Goal: Information Seeking & Learning: Learn about a topic

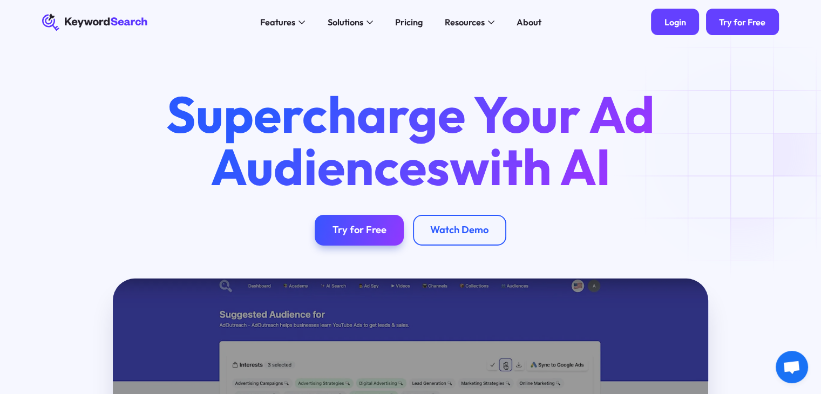
click at [672, 19] on div "Login" at bounding box center [675, 22] width 22 height 11
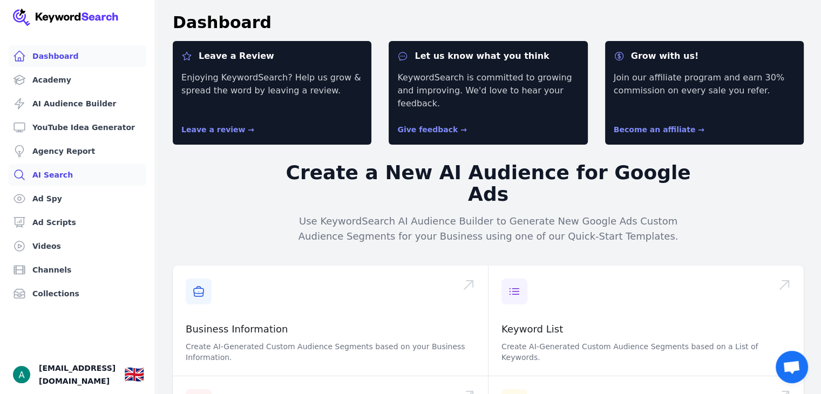
click at [54, 174] on link "AI Search" at bounding box center [78, 175] width 138 height 22
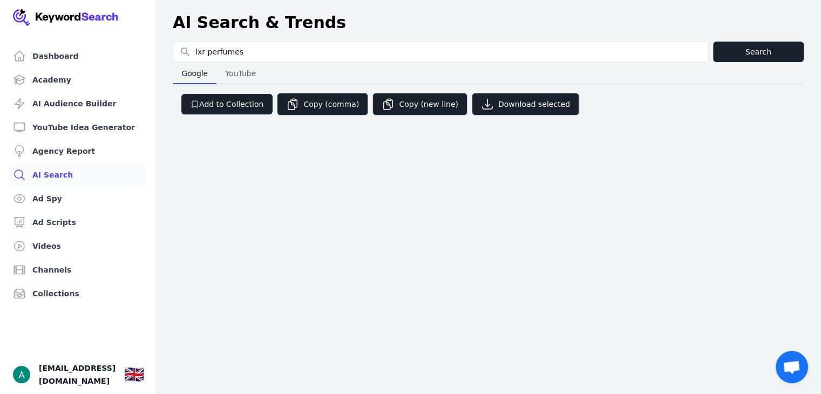
type input "lxr perfumes"
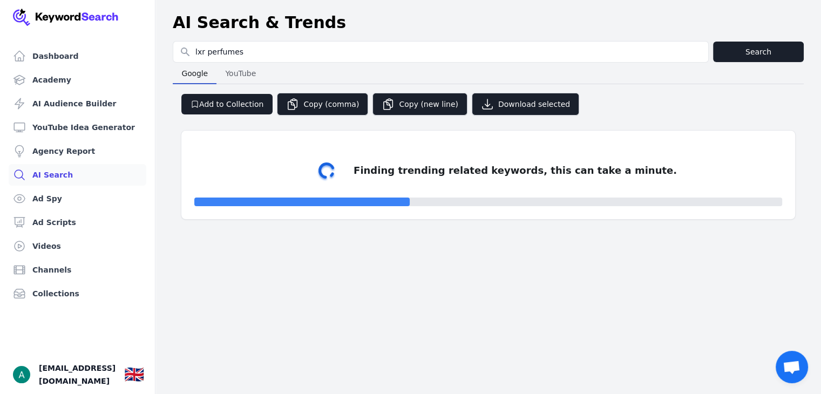
select select "50"
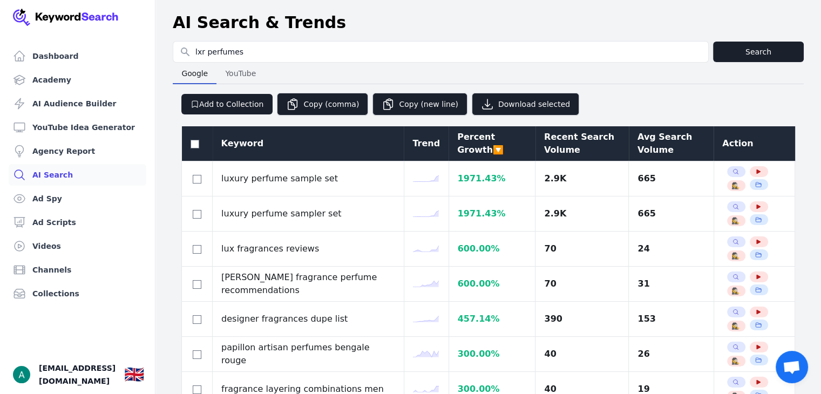
click at [648, 137] on div "Avg Search Volume" at bounding box center [670, 144] width 67 height 26
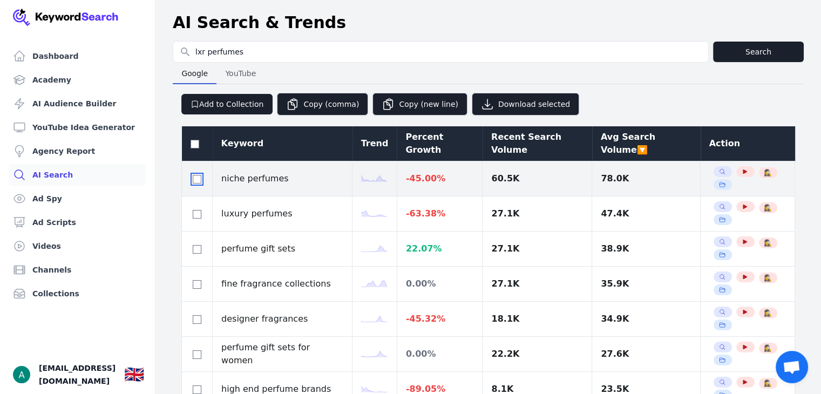
click at [194, 180] on input "checkbox" at bounding box center [197, 179] width 9 height 9
checkbox input "true"
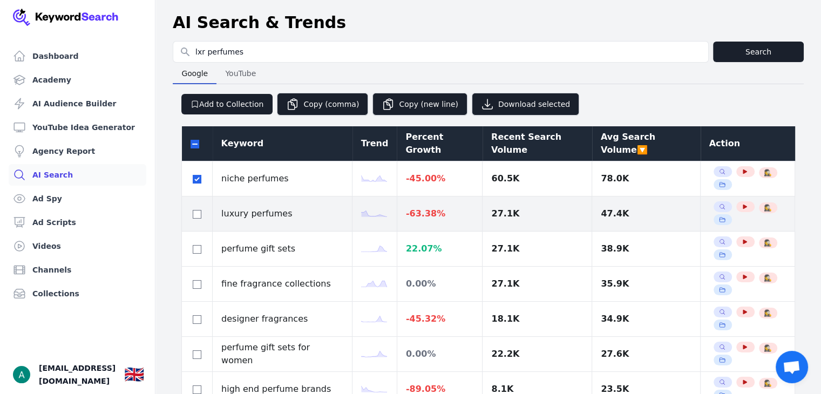
click at [192, 213] on div at bounding box center [196, 213] width 13 height 13
click at [195, 210] on input "checkbox" at bounding box center [197, 214] width 9 height 9
checkbox input "true"
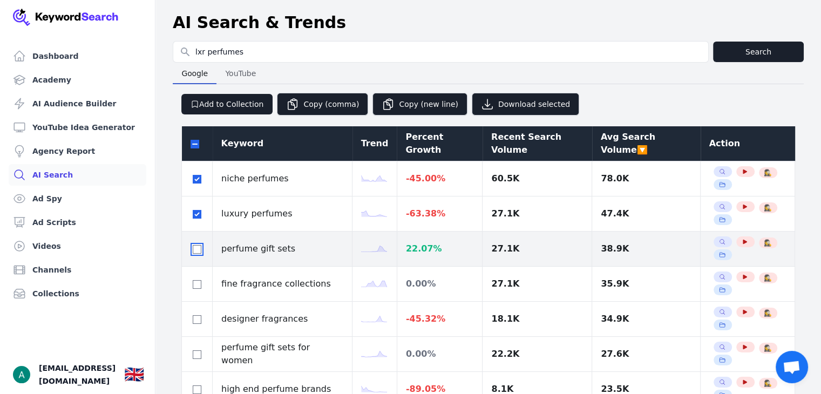
click at [199, 245] on input "checkbox" at bounding box center [197, 249] width 9 height 9
checkbox input "true"
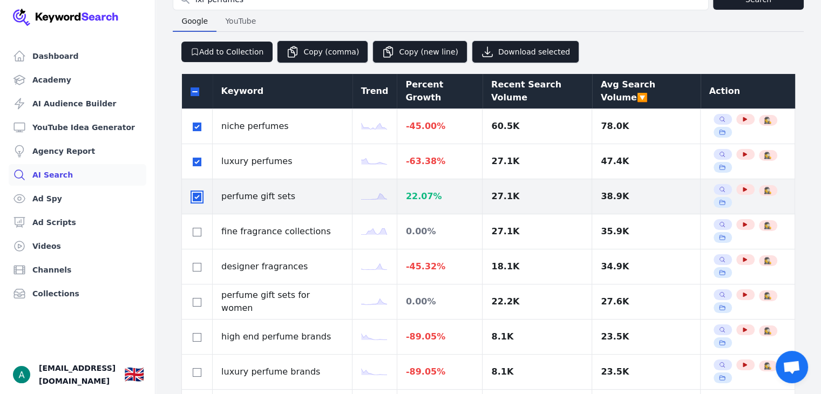
scroll to position [54, 0]
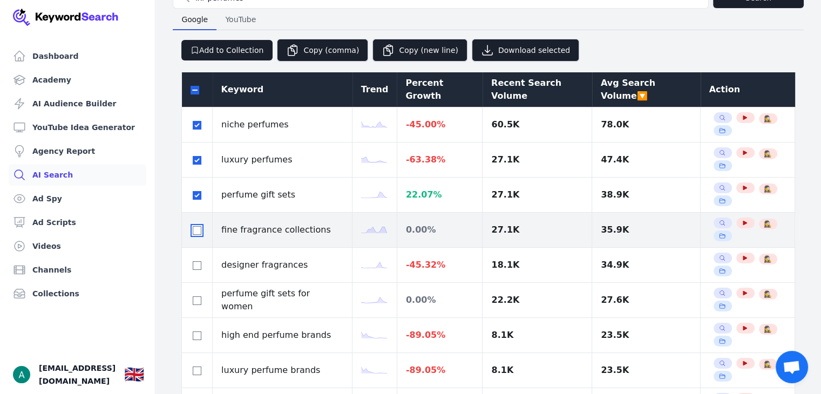
click at [195, 227] on input "checkbox" at bounding box center [197, 230] width 9 height 9
checkbox input "true"
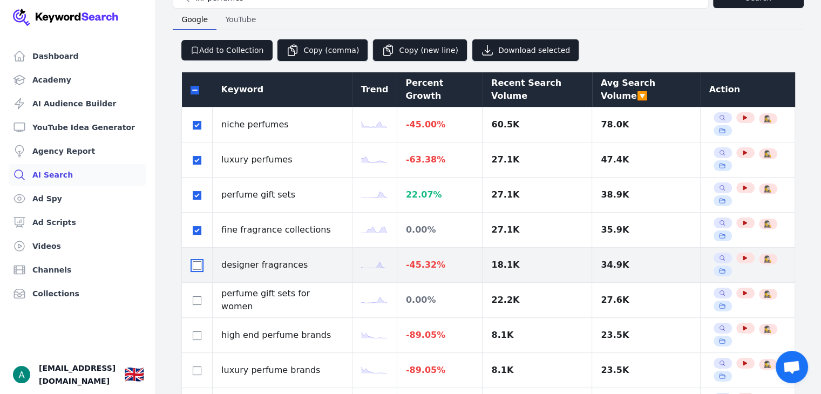
click at [199, 261] on input "checkbox" at bounding box center [197, 265] width 9 height 9
checkbox input "true"
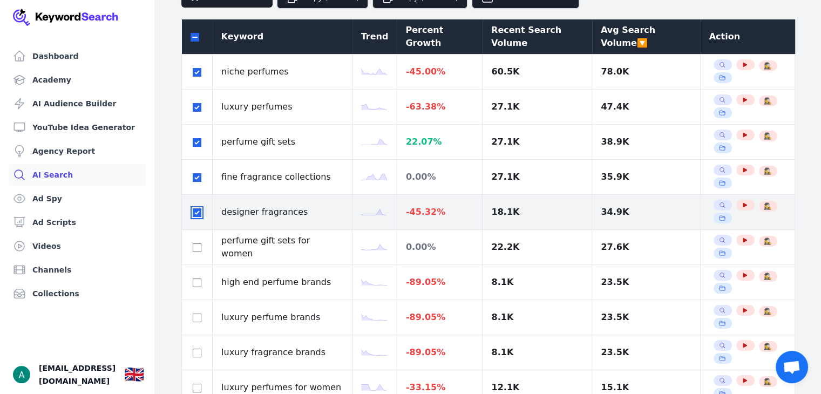
scroll to position [108, 0]
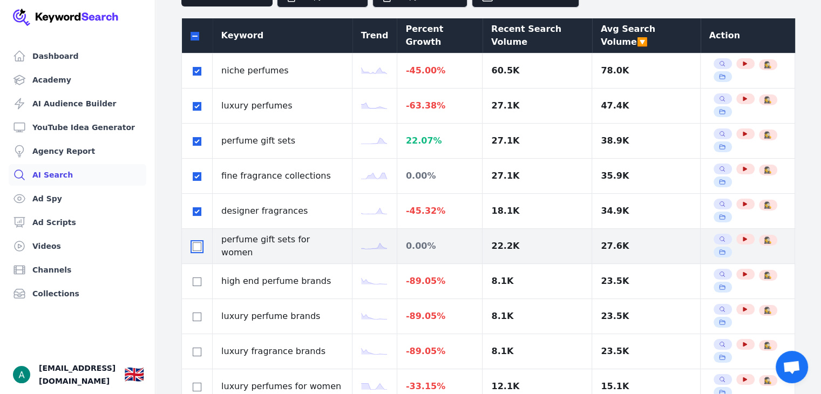
click at [193, 247] on input "checkbox" at bounding box center [197, 246] width 9 height 9
checkbox input "true"
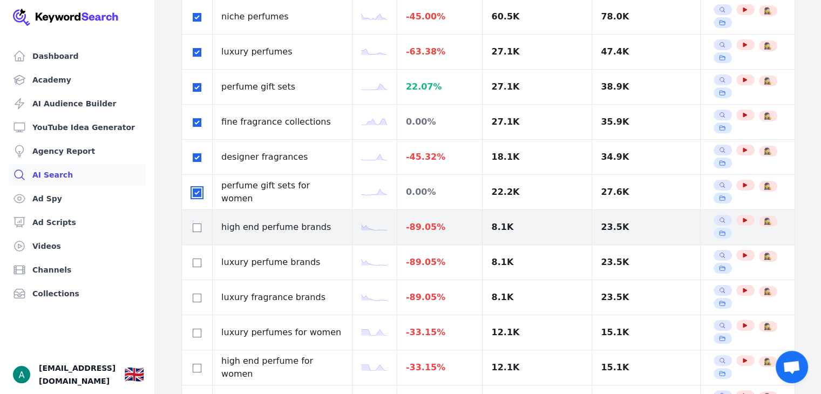
scroll to position [0, 0]
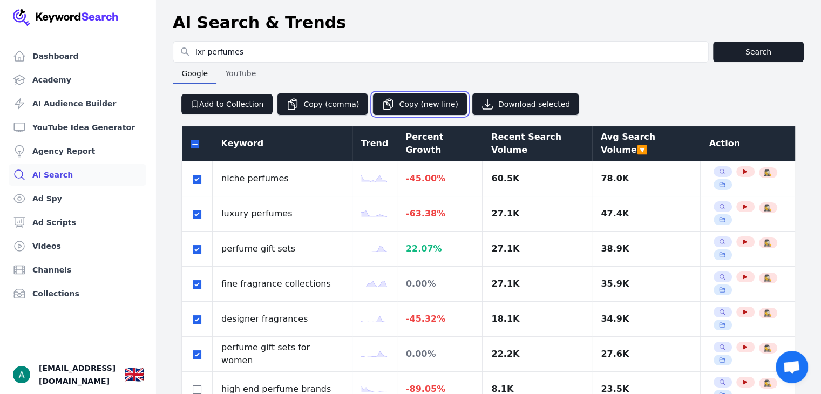
click at [417, 98] on button "Copy (new line)" at bounding box center [419, 104] width 95 height 23
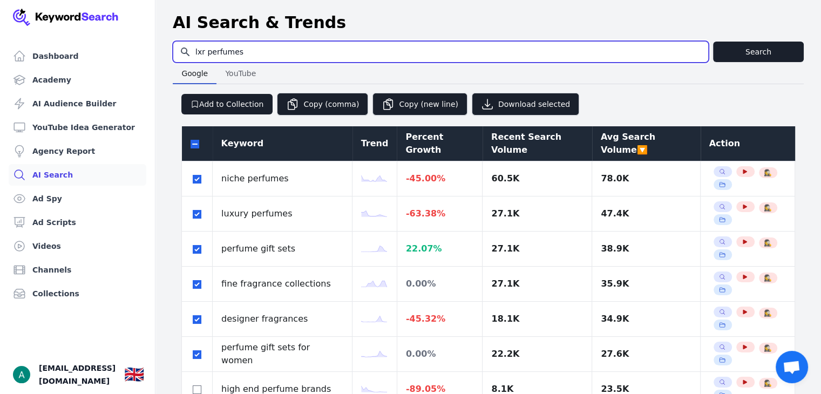
drag, startPoint x: 243, startPoint y: 50, endPoint x: 183, endPoint y: 50, distance: 59.4
click at [183, 50] on input "lxr perfumes" at bounding box center [440, 52] width 535 height 21
type input "luxe perfumes"
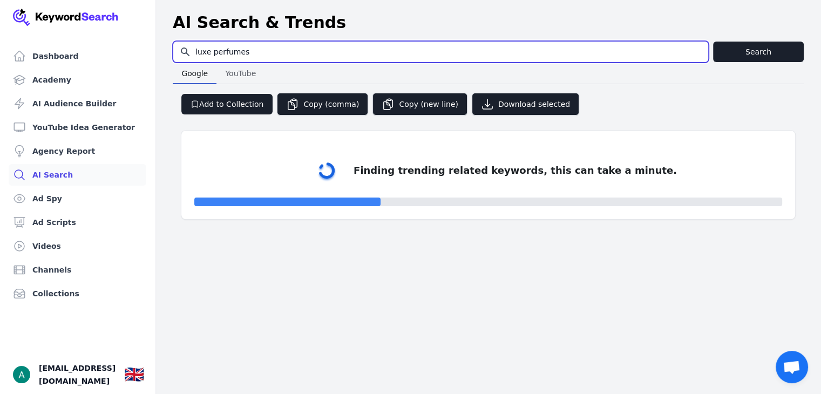
select select "50"
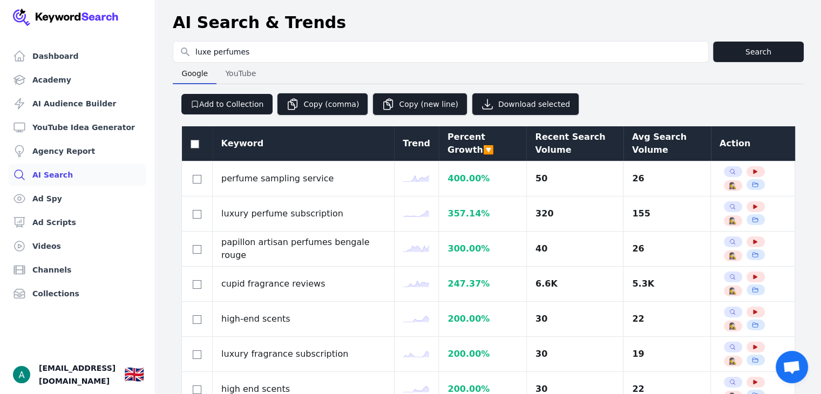
click at [650, 141] on div "Avg Search Volume" at bounding box center [667, 144] width 70 height 26
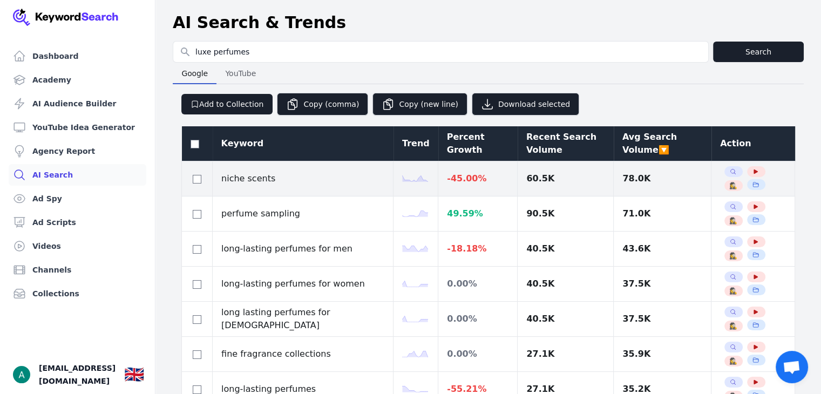
click at [192, 173] on div at bounding box center [196, 178] width 13 height 13
click at [195, 178] on input "checkbox" at bounding box center [197, 179] width 9 height 9
checkbox input "true"
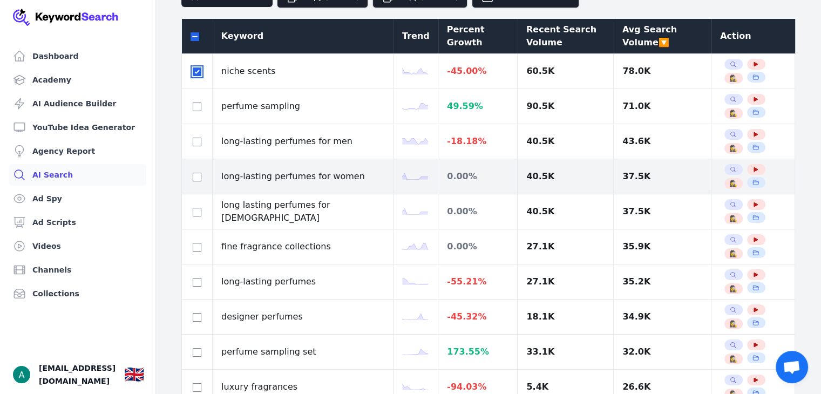
scroll to position [108, 0]
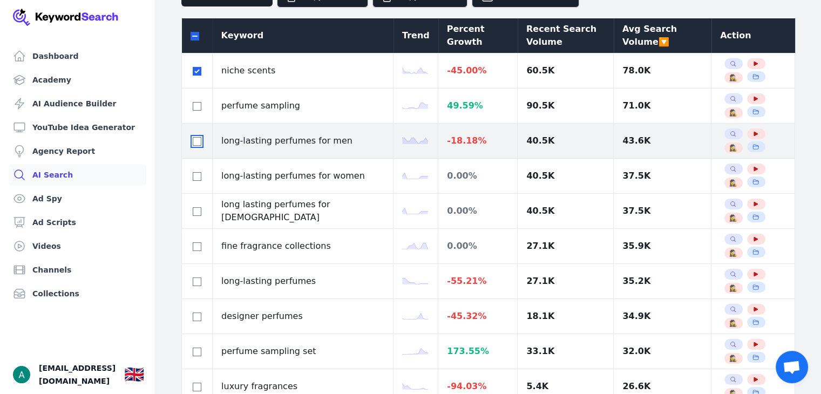
click at [195, 142] on input "checkbox" at bounding box center [197, 141] width 9 height 9
checkbox input "true"
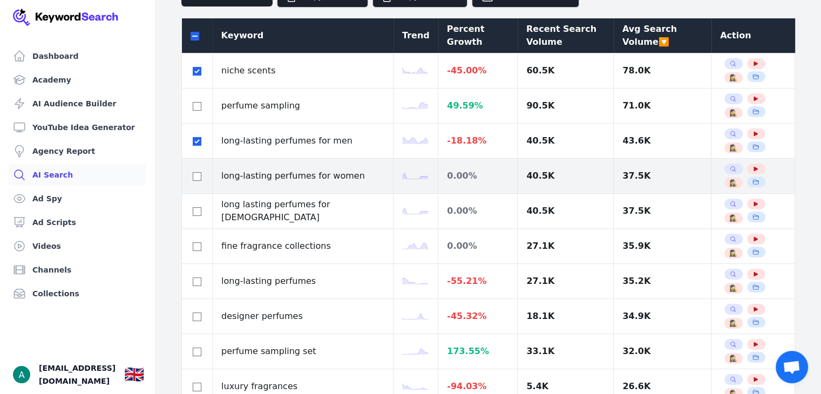
click at [192, 175] on div at bounding box center [196, 175] width 13 height 13
click at [200, 175] on input "checkbox" at bounding box center [197, 176] width 9 height 9
checkbox input "true"
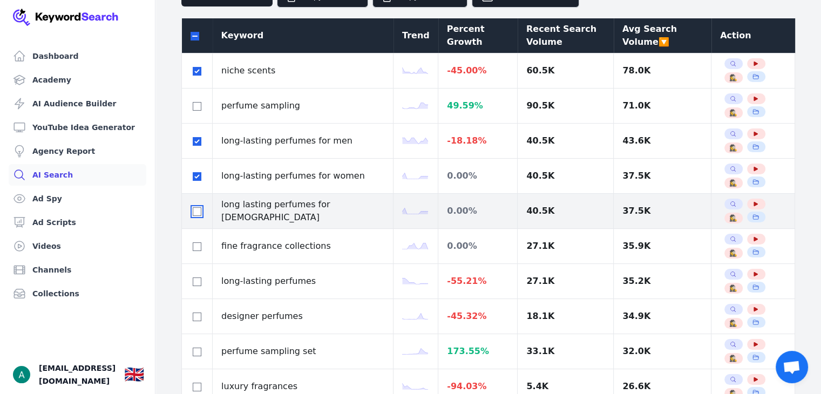
click at [196, 209] on input "checkbox" at bounding box center [197, 211] width 9 height 9
checkbox input "true"
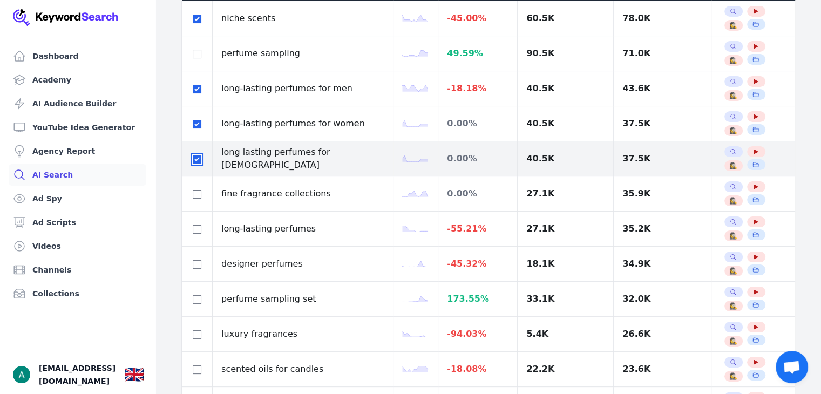
scroll to position [162, 0]
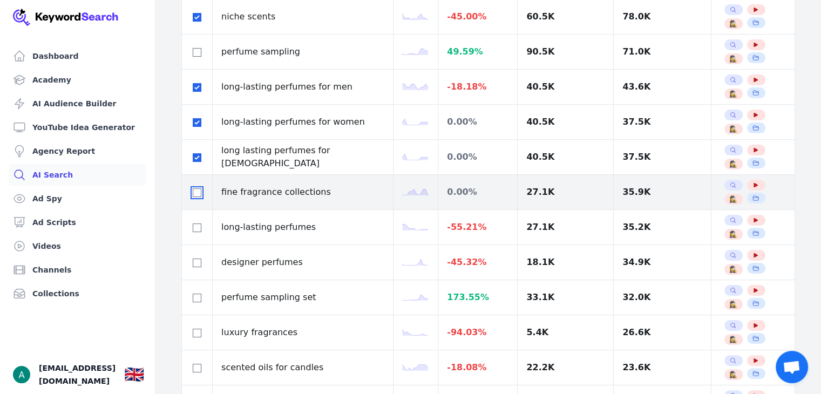
click at [194, 188] on input "checkbox" at bounding box center [197, 192] width 9 height 9
checkbox input "true"
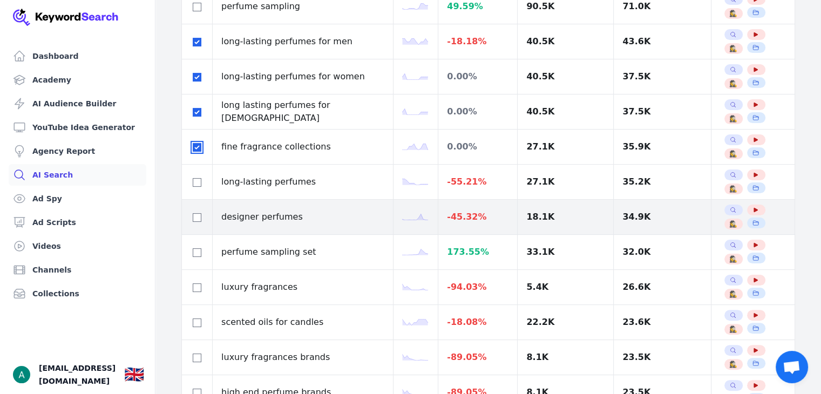
scroll to position [216, 0]
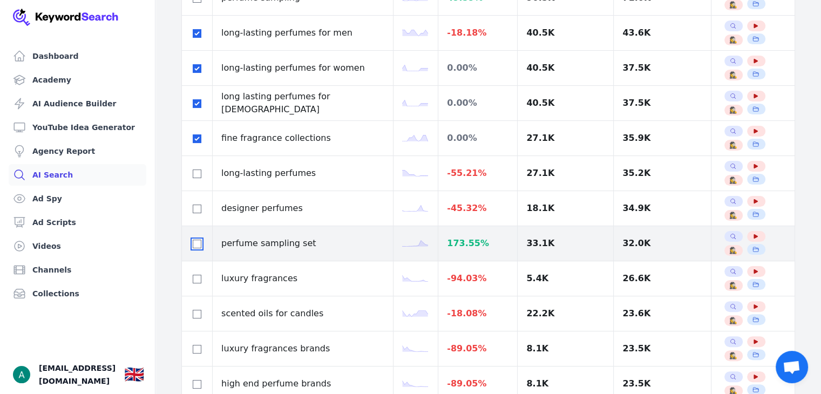
click at [198, 245] on input "checkbox" at bounding box center [197, 244] width 9 height 9
checkbox input "true"
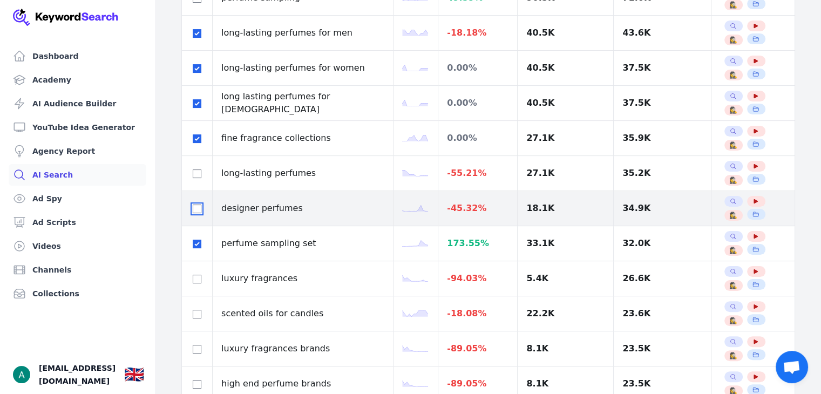
click at [194, 207] on input "checkbox" at bounding box center [197, 209] width 9 height 9
checkbox input "true"
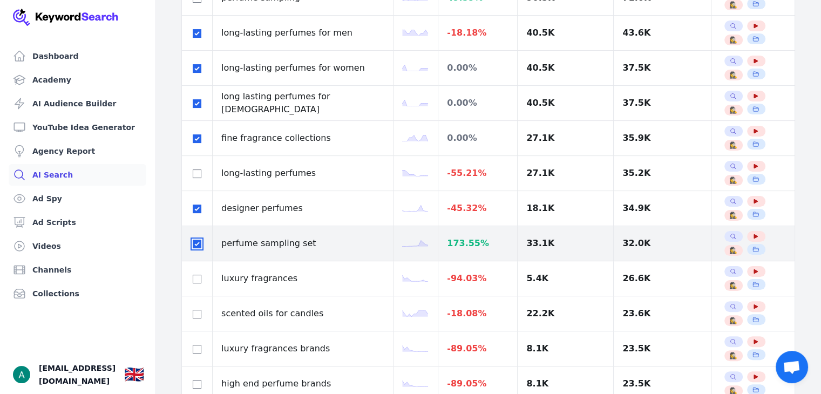
click at [196, 246] on input "checkbox" at bounding box center [197, 244] width 9 height 9
checkbox input "false"
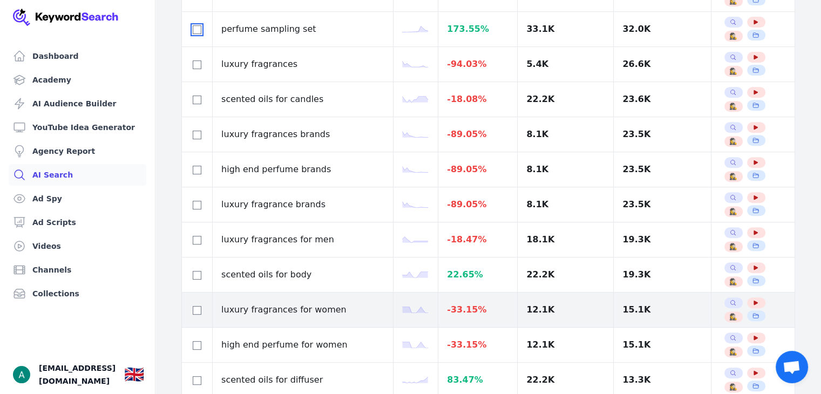
scroll to position [432, 0]
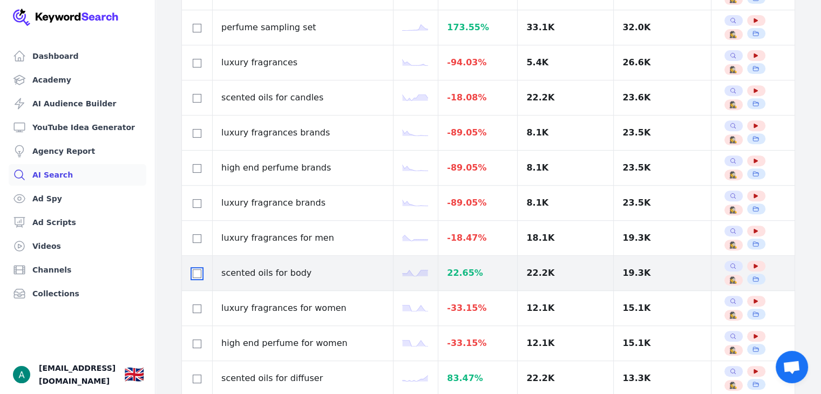
click at [196, 271] on input "checkbox" at bounding box center [197, 273] width 9 height 9
checkbox input "true"
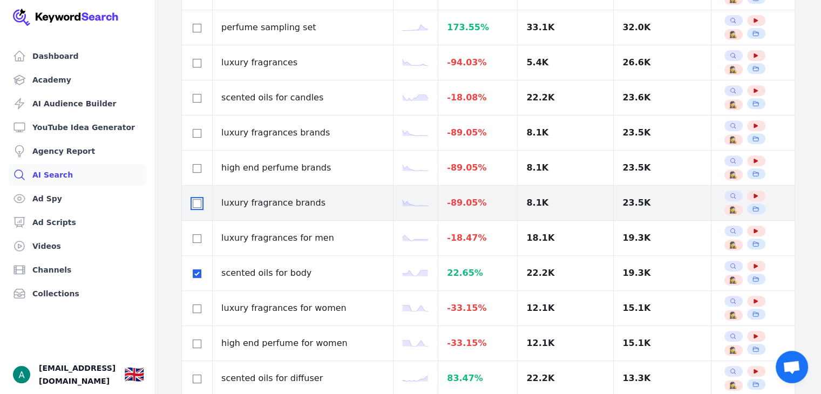
click at [197, 200] on input "checkbox" at bounding box center [197, 203] width 9 height 9
checkbox input "true"
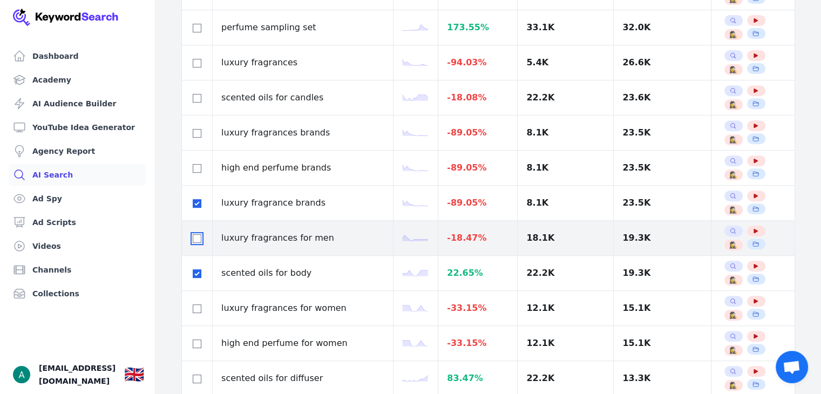
click at [197, 239] on input "checkbox" at bounding box center [197, 238] width 9 height 9
checkbox input "true"
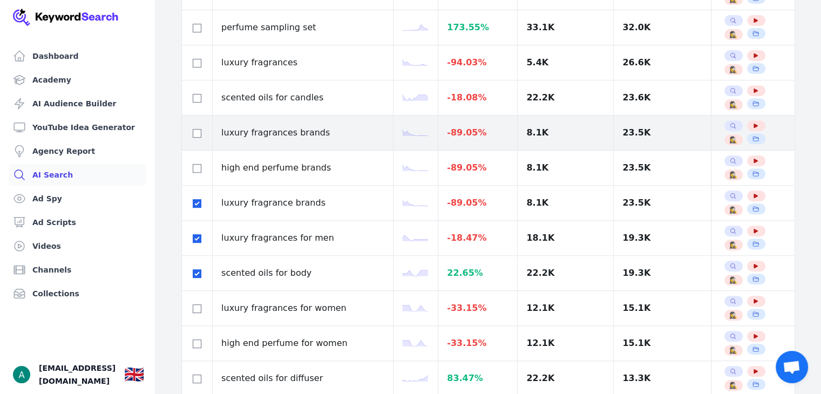
click at [192, 137] on div at bounding box center [196, 132] width 13 height 13
click at [197, 132] on input "checkbox" at bounding box center [197, 133] width 9 height 9
checkbox input "true"
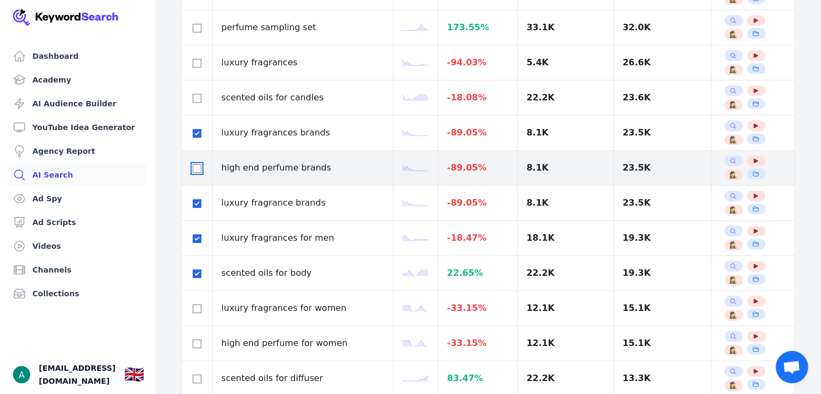
click at [201, 165] on input "checkbox" at bounding box center [197, 168] width 9 height 9
checkbox input "true"
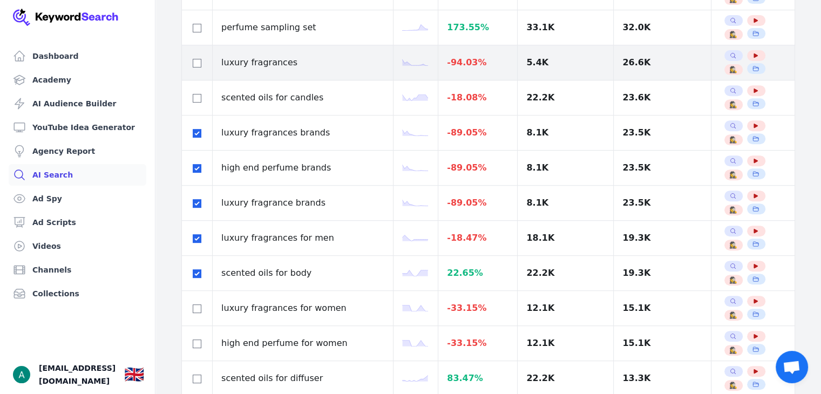
click at [202, 65] on div at bounding box center [196, 62] width 13 height 13
click at [199, 66] on div at bounding box center [196, 62] width 13 height 13
click at [200, 61] on input "checkbox" at bounding box center [197, 63] width 9 height 9
checkbox input "true"
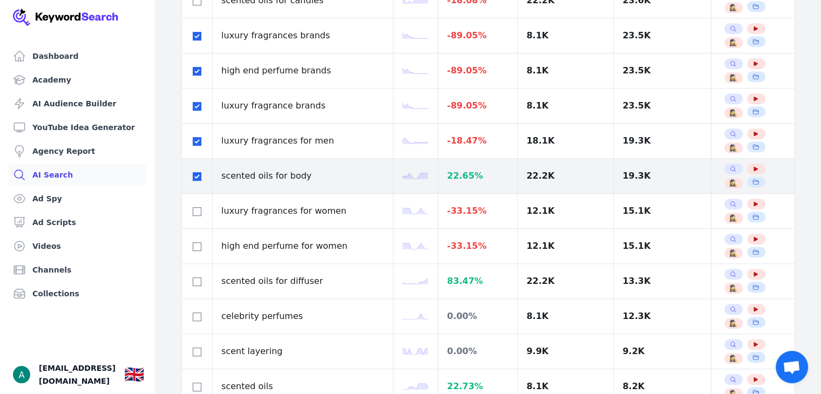
scroll to position [540, 0]
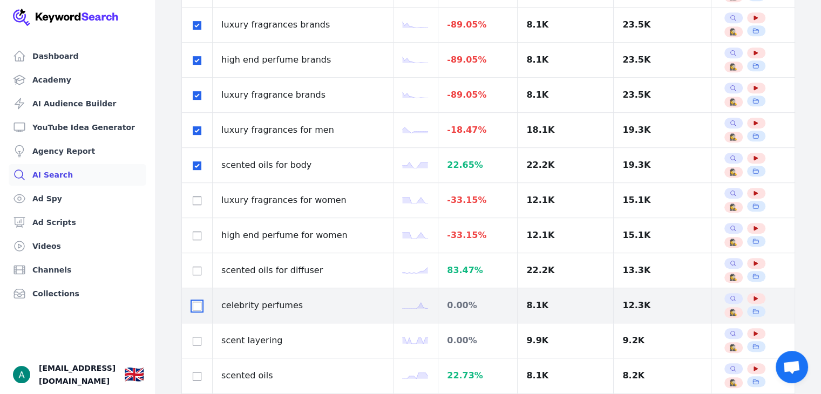
click at [196, 302] on input "checkbox" at bounding box center [197, 306] width 9 height 9
checkbox input "true"
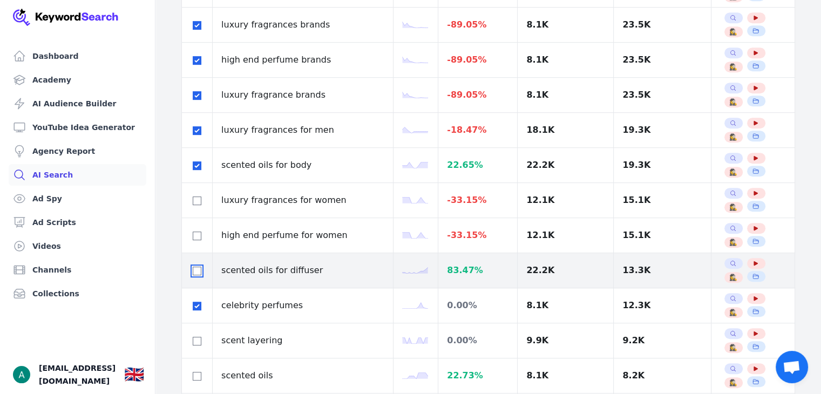
click at [196, 269] on input "checkbox" at bounding box center [197, 271] width 9 height 9
checkbox input "true"
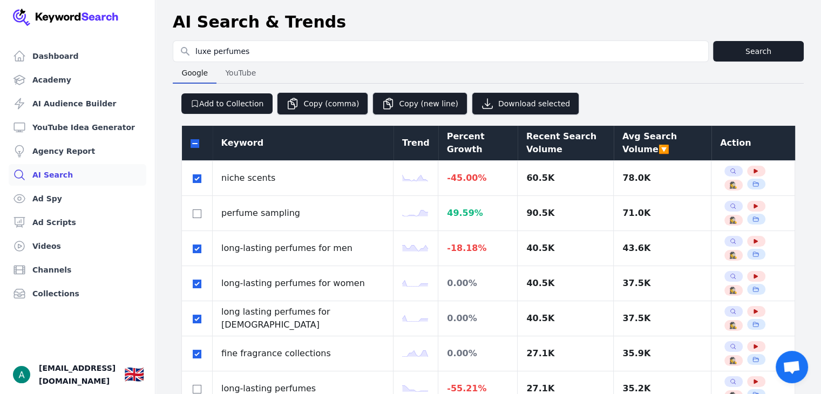
scroll to position [0, 0]
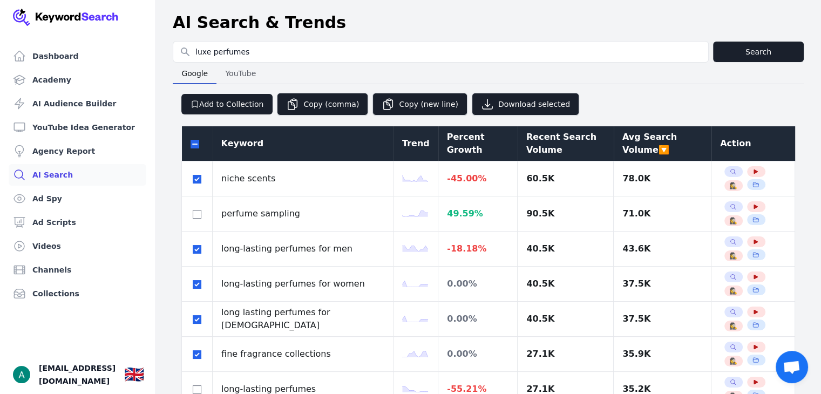
click at [397, 89] on div "Add to Collection Copy (comma) Copy (new line) Download selected" at bounding box center [488, 99] width 631 height 31
click at [398, 99] on button "Copy (new line)" at bounding box center [419, 104] width 95 height 23
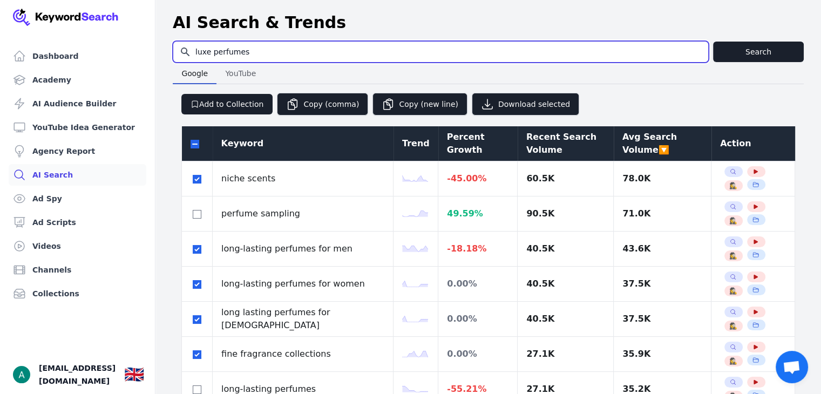
drag, startPoint x: 255, startPoint y: 52, endPoint x: 172, endPoint y: 48, distance: 83.8
type input "affordable scents"
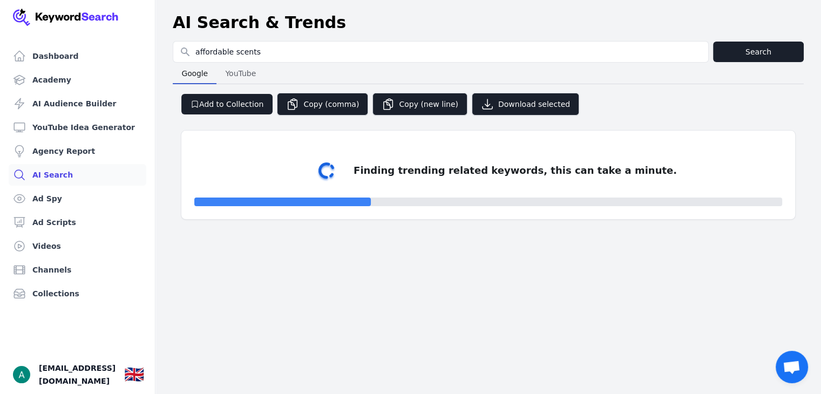
select select "50"
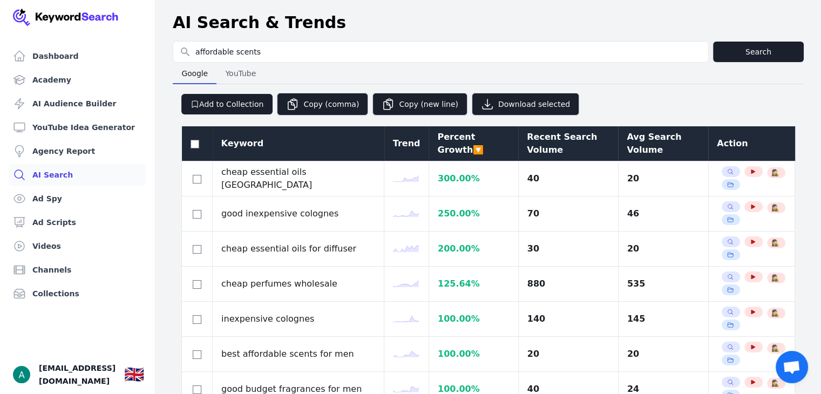
click at [656, 147] on div "Avg Search Volume" at bounding box center [663, 144] width 73 height 26
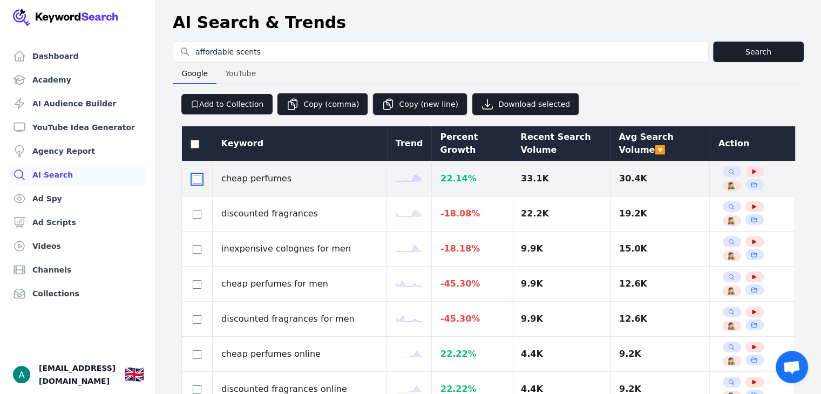
click at [198, 180] on input "checkbox" at bounding box center [197, 179] width 9 height 9
checkbox input "true"
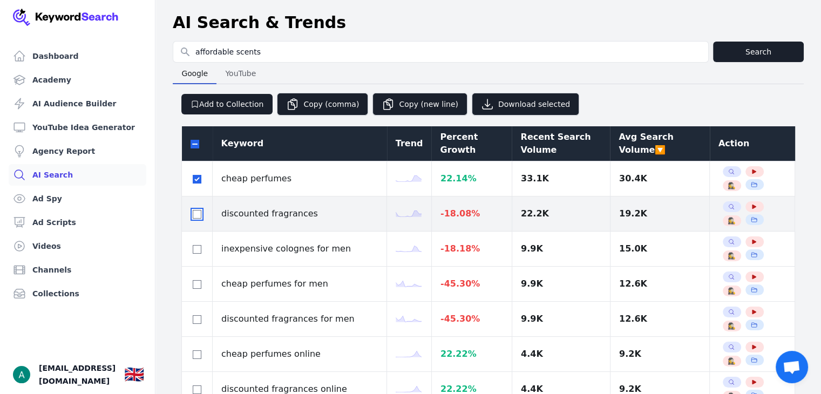
click at [199, 215] on input "checkbox" at bounding box center [197, 214] width 9 height 9
checkbox input "true"
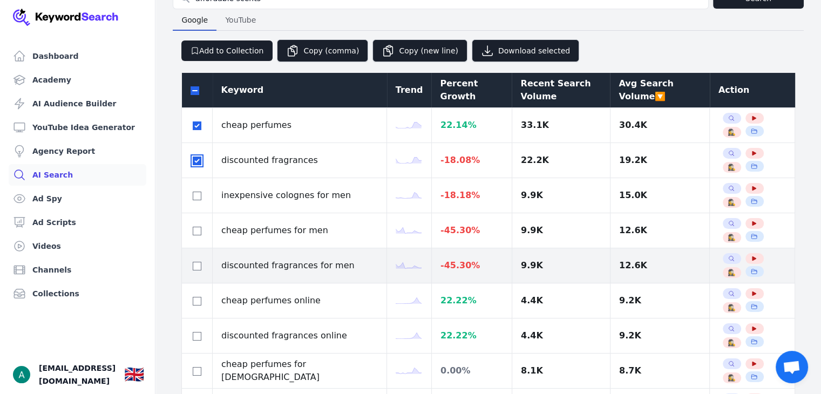
scroll to position [54, 0]
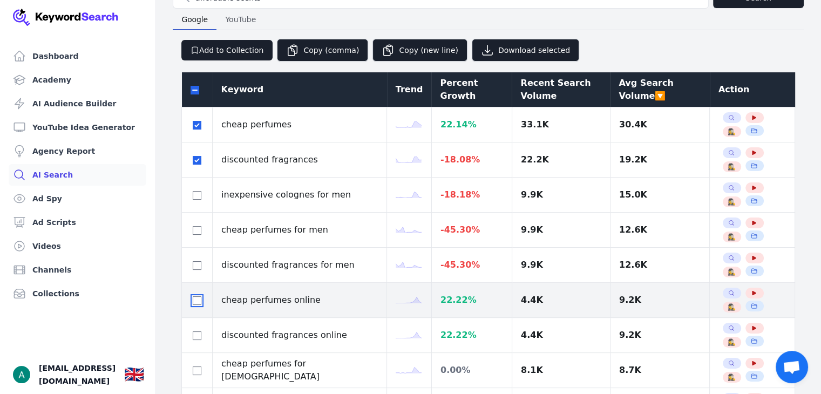
click at [196, 301] on input "checkbox" at bounding box center [197, 300] width 9 height 9
checkbox input "true"
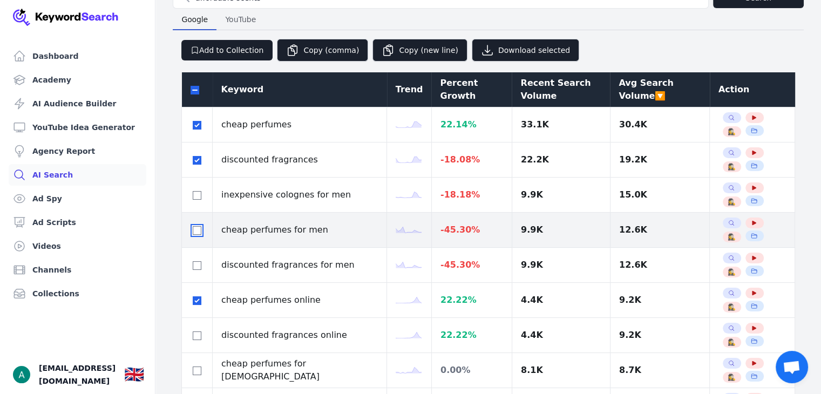
click at [199, 231] on input "checkbox" at bounding box center [197, 230] width 9 height 9
click at [196, 231] on input "checkbox" at bounding box center [197, 230] width 9 height 9
checkbox input "false"
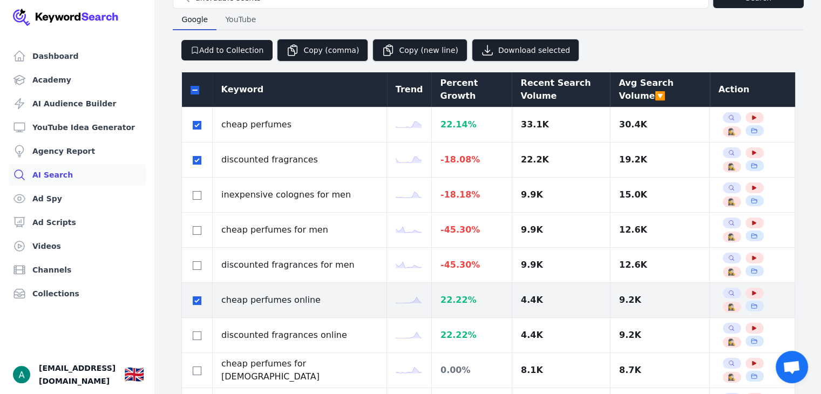
click at [201, 303] on div at bounding box center [196, 300] width 13 height 13
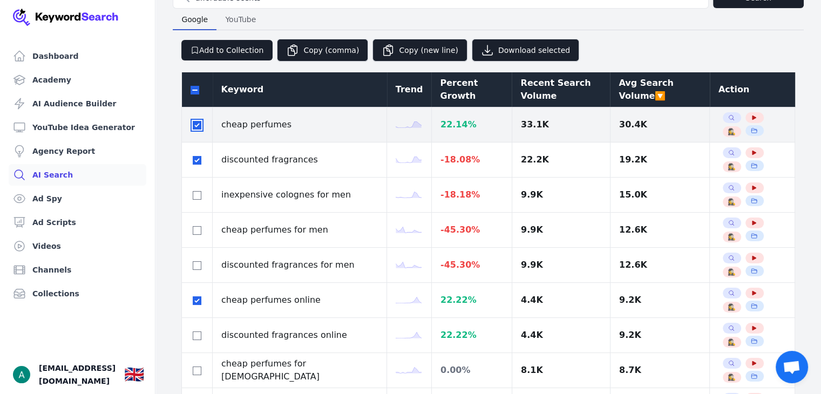
click at [196, 121] on input "checkbox" at bounding box center [197, 125] width 9 height 9
checkbox input "false"
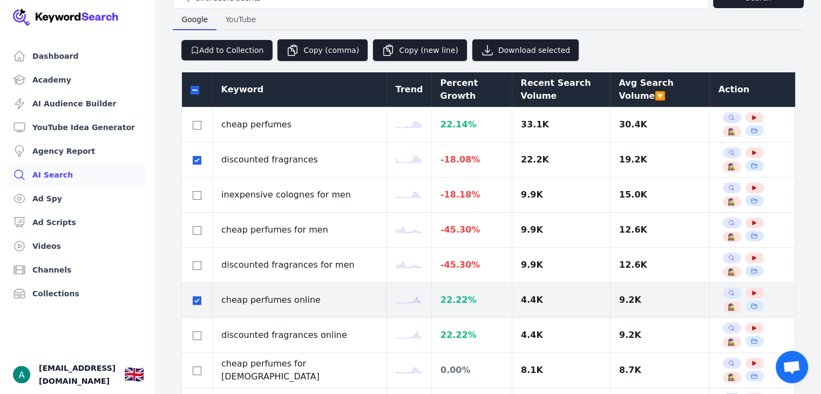
click at [192, 302] on div at bounding box center [196, 300] width 13 height 13
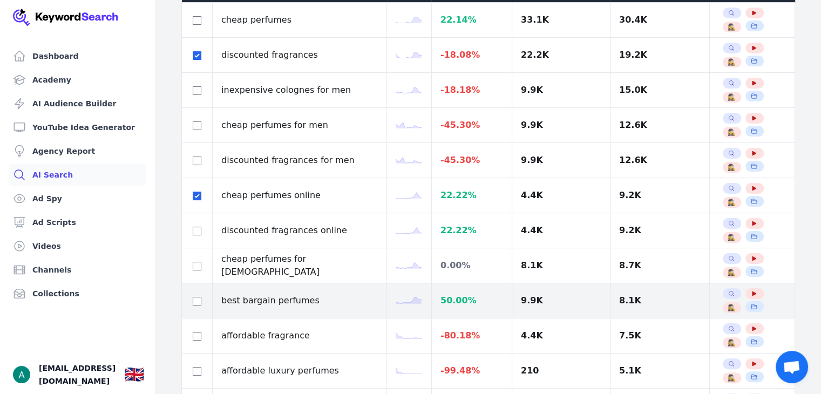
scroll to position [162, 0]
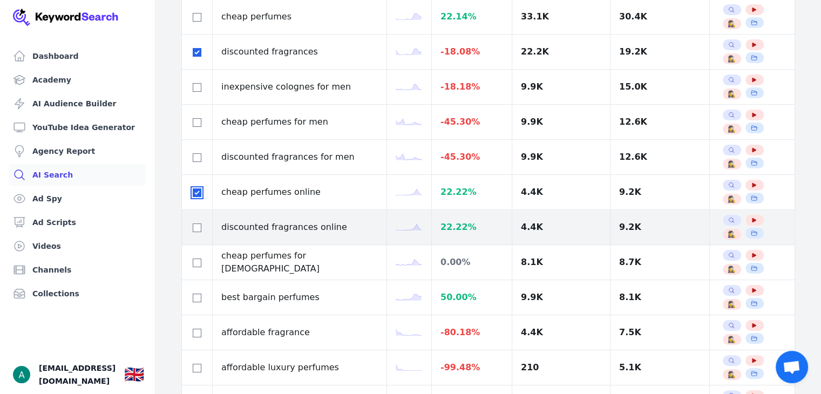
drag, startPoint x: 198, startPoint y: 192, endPoint x: 195, endPoint y: 215, distance: 23.4
click at [196, 193] on input "checkbox" at bounding box center [197, 192] width 9 height 9
checkbox input "false"
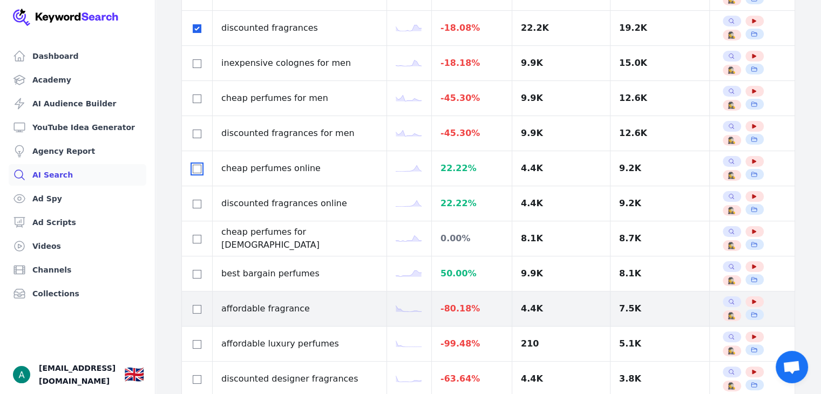
scroll to position [216, 0]
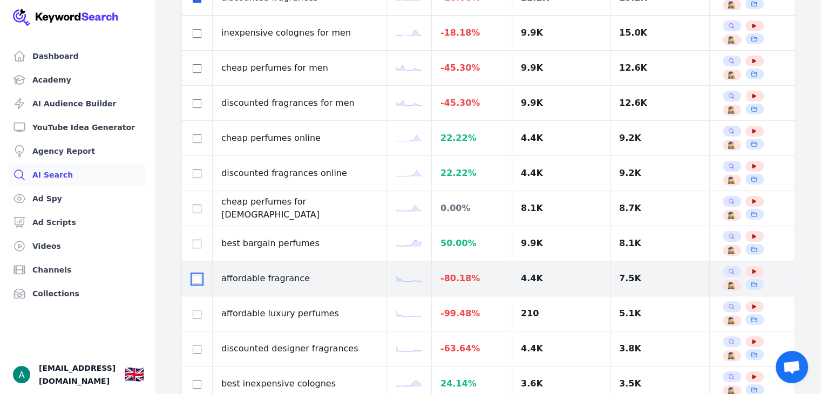
click at [194, 278] on input "checkbox" at bounding box center [197, 279] width 9 height 9
checkbox input "true"
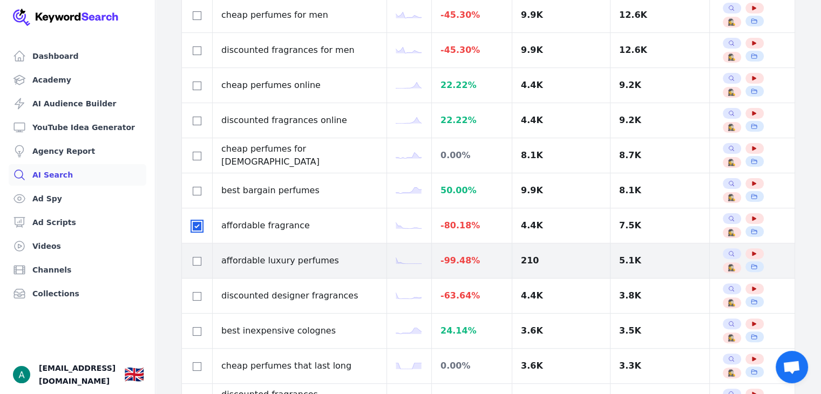
scroll to position [270, 0]
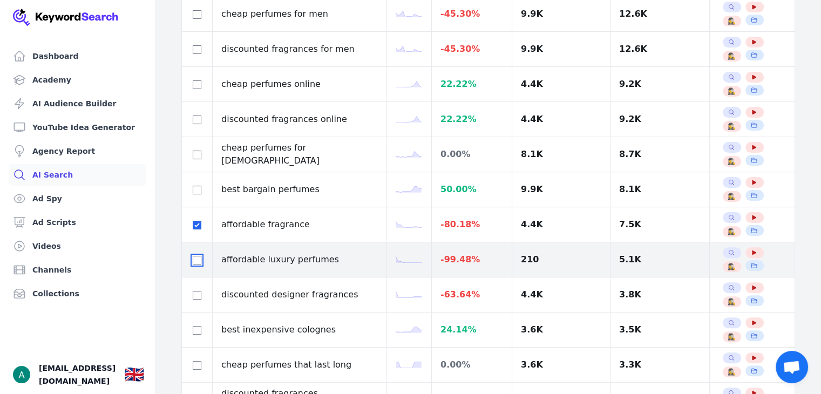
click at [199, 257] on input "checkbox" at bounding box center [197, 260] width 9 height 9
checkbox input "true"
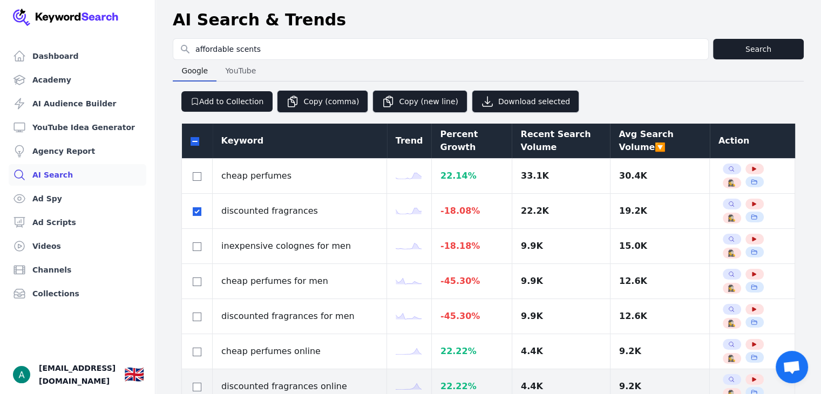
scroll to position [0, 0]
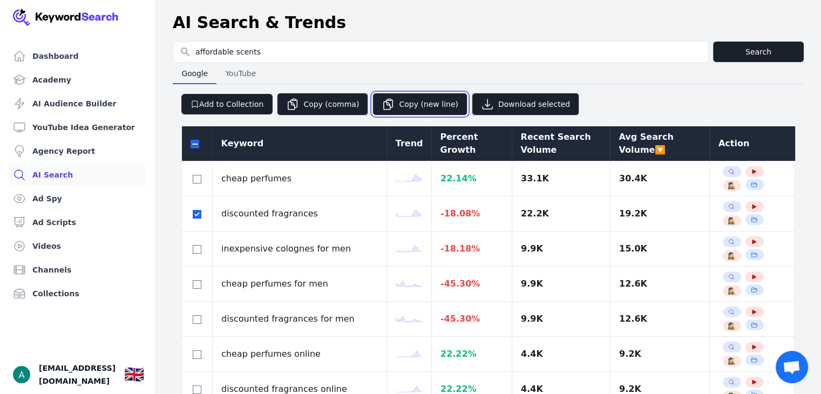
click at [433, 102] on button "Copy (new line)" at bounding box center [419, 104] width 95 height 23
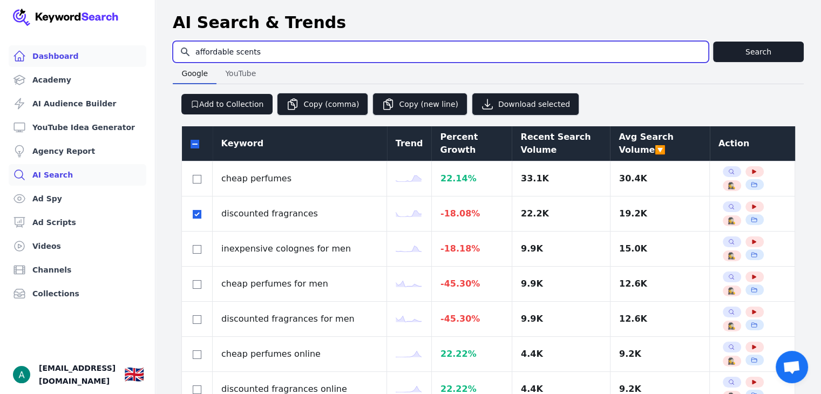
drag, startPoint x: 273, startPoint y: 47, endPoint x: 95, endPoint y: 65, distance: 178.9
type input "g"
type input "d"
type input "luxury dupes perfumes"
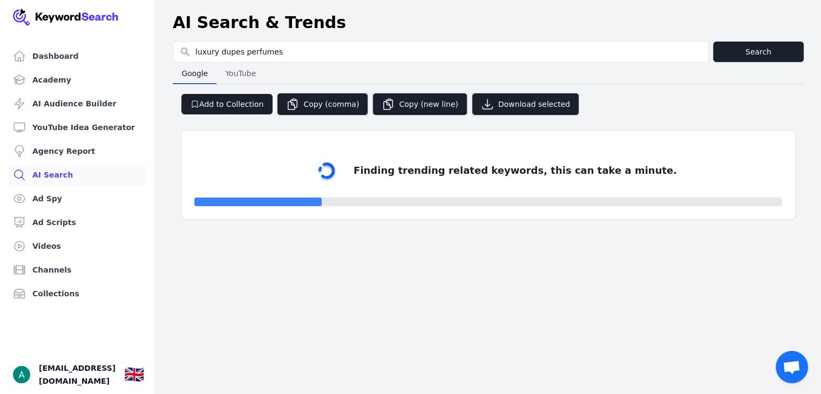
select select "50"
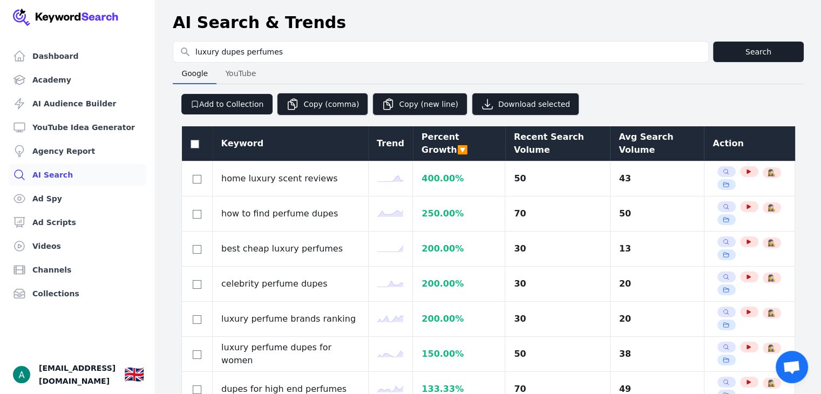
drag, startPoint x: 161, startPoint y: 190, endPoint x: 169, endPoint y: 191, distance: 8.7
click at [641, 154] on div "Avg Search Volume" at bounding box center [656, 144] width 77 height 26
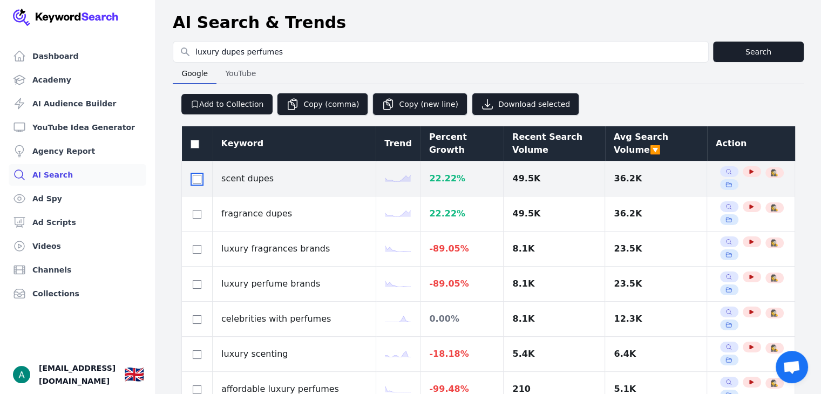
click at [196, 176] on input "checkbox" at bounding box center [197, 179] width 9 height 9
checkbox input "true"
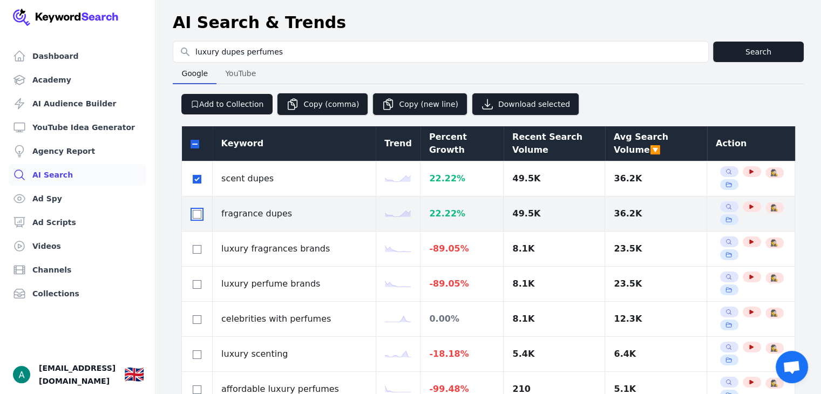
click at [198, 210] on input "checkbox" at bounding box center [197, 214] width 9 height 9
checkbox input "true"
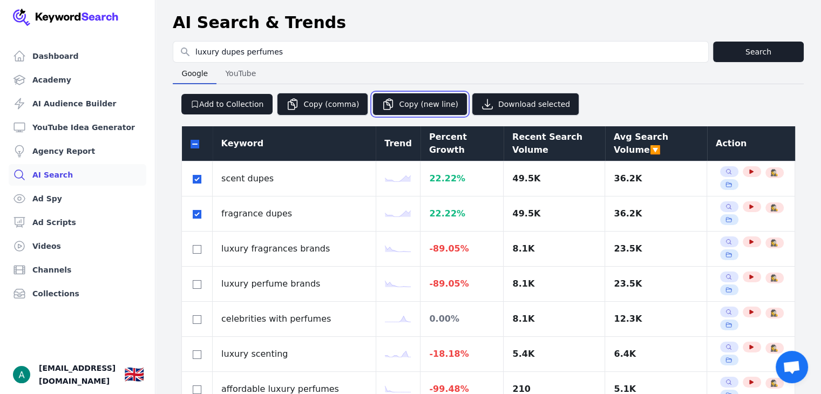
click at [391, 103] on button "Copy (new line)" at bounding box center [419, 104] width 95 height 23
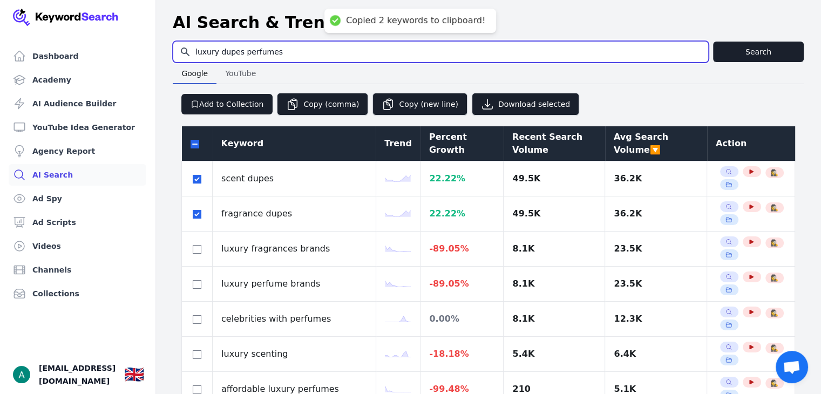
click at [199, 51] on input "luxury dupes perfumes" at bounding box center [440, 52] width 535 height 21
drag, startPoint x: 216, startPoint y: 49, endPoint x: 181, endPoint y: 56, distance: 35.8
click at [181, 56] on input "luxury dupes perfumes" at bounding box center [440, 52] width 535 height 21
type input "dupes perfumes"
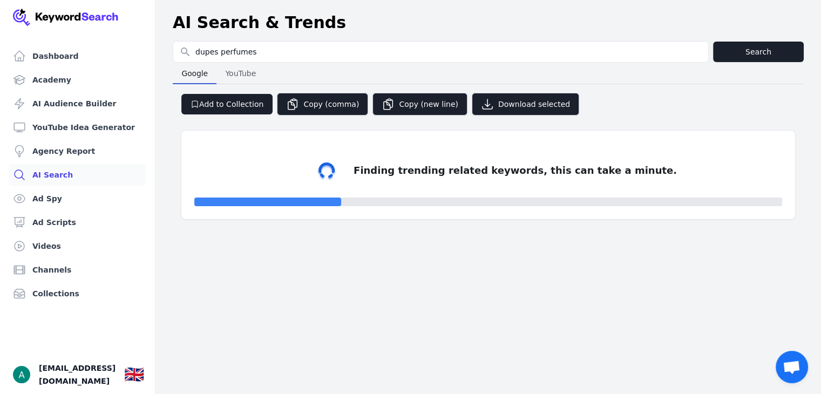
select select "50"
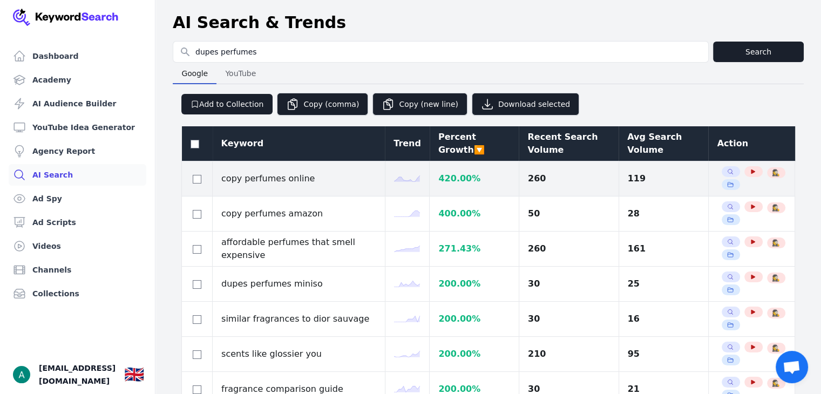
click at [631, 161] on td "119" at bounding box center [663, 178] width 90 height 35
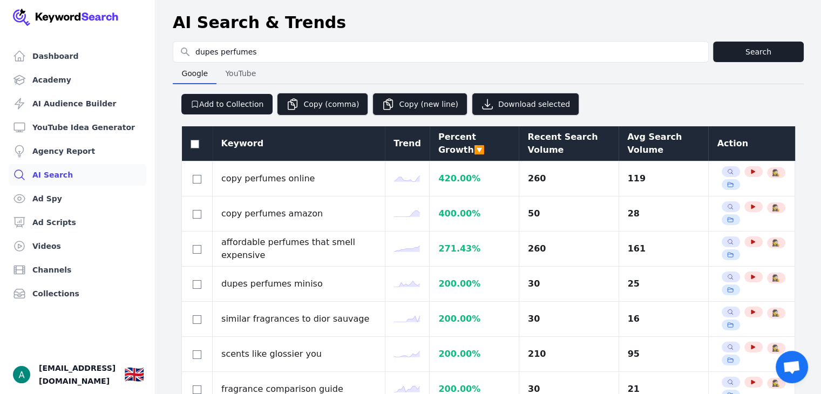
click at [640, 154] on div "Avg Search Volume" at bounding box center [663, 144] width 72 height 26
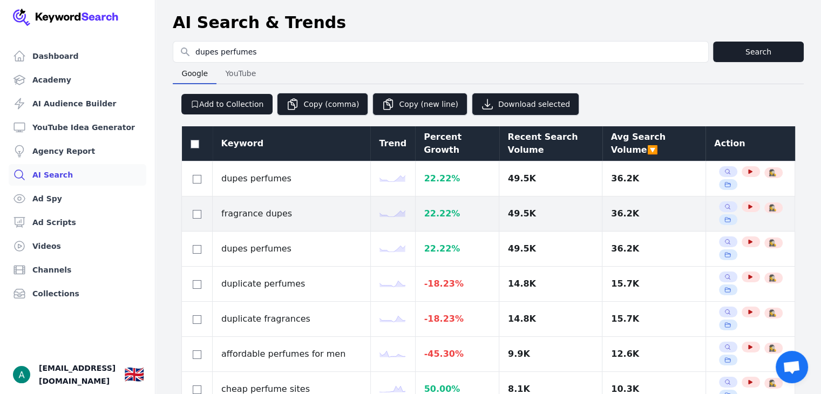
click at [188, 210] on td at bounding box center [197, 213] width 31 height 35
click at [193, 213] on input "checkbox" at bounding box center [197, 214] width 9 height 9
checkbox input "true"
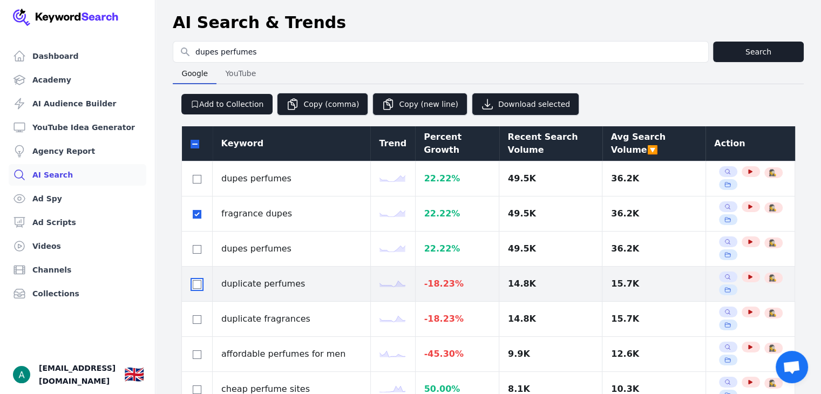
click at [193, 283] on input "checkbox" at bounding box center [197, 284] width 9 height 9
checkbox input "true"
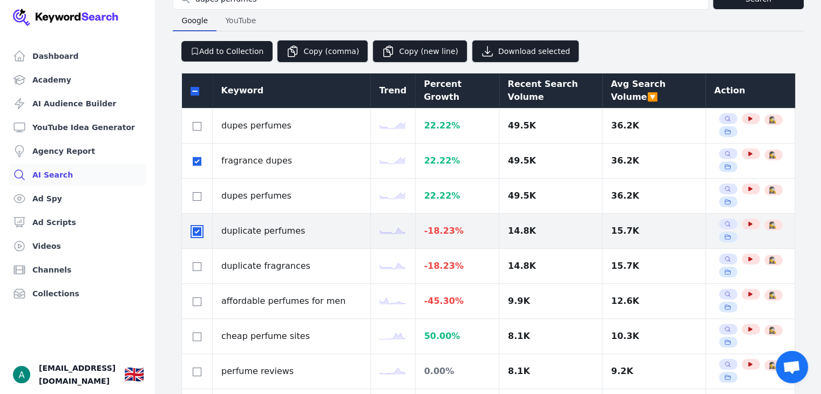
scroll to position [54, 0]
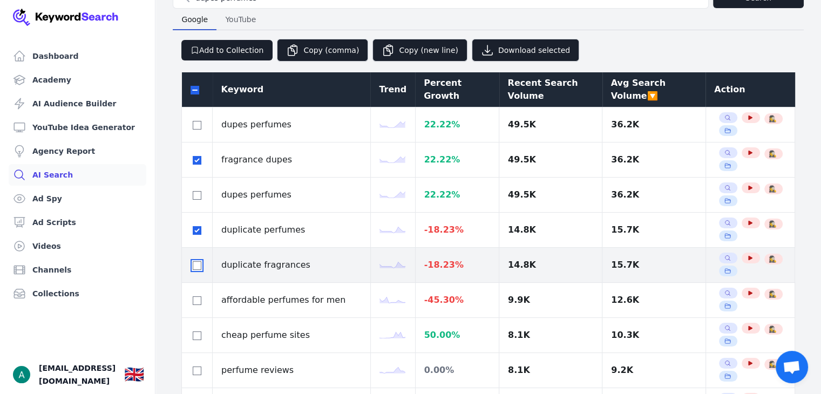
click at [199, 268] on input "checkbox" at bounding box center [197, 265] width 9 height 9
checkbox input "true"
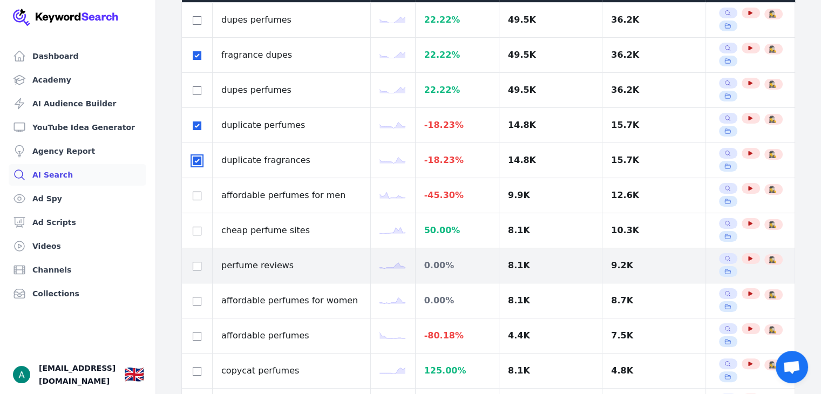
scroll to position [162, 0]
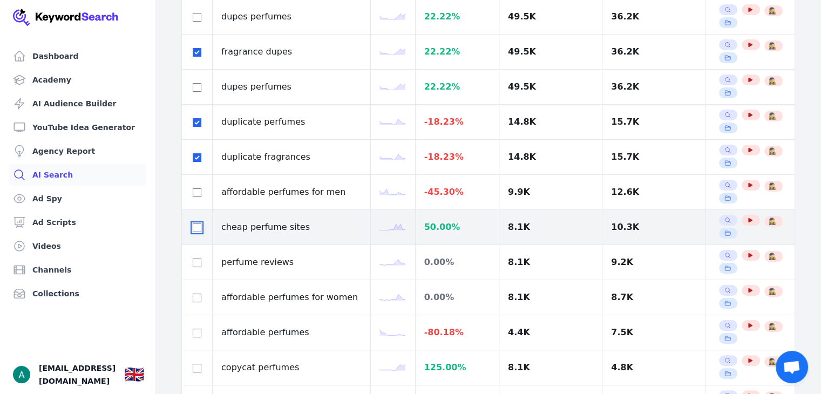
click at [195, 227] on input "checkbox" at bounding box center [197, 227] width 9 height 9
checkbox input "true"
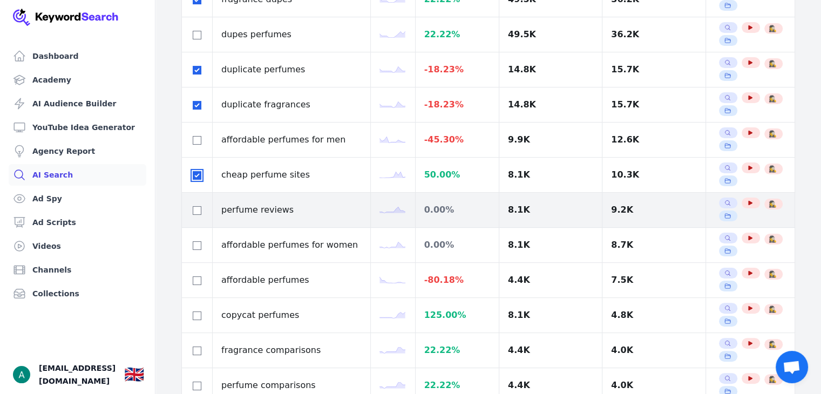
scroll to position [216, 0]
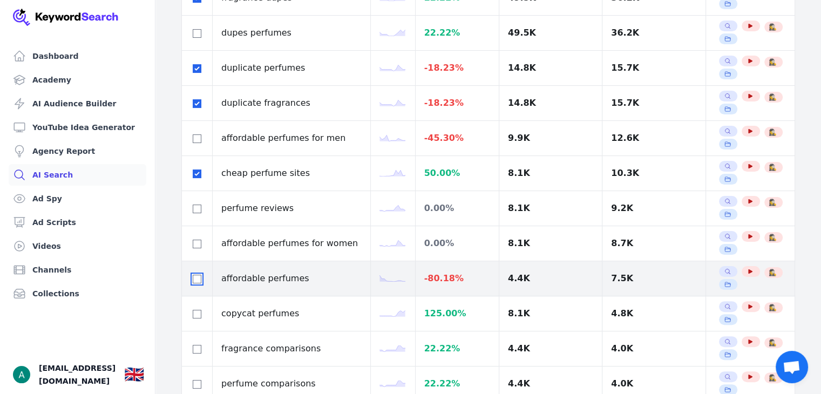
drag, startPoint x: 197, startPoint y: 278, endPoint x: 201, endPoint y: 259, distance: 19.3
click at [197, 277] on input "checkbox" at bounding box center [197, 279] width 9 height 9
checkbox input "true"
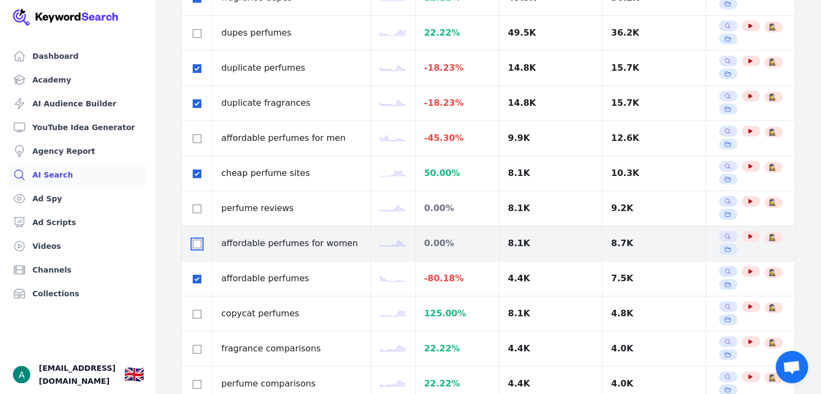
click at [197, 240] on input "checkbox" at bounding box center [197, 244] width 9 height 9
checkbox input "true"
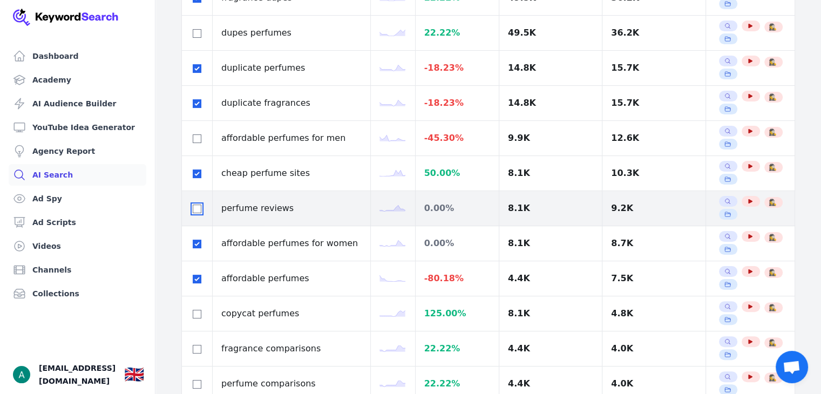
click at [193, 210] on input "checkbox" at bounding box center [197, 209] width 9 height 9
checkbox input "true"
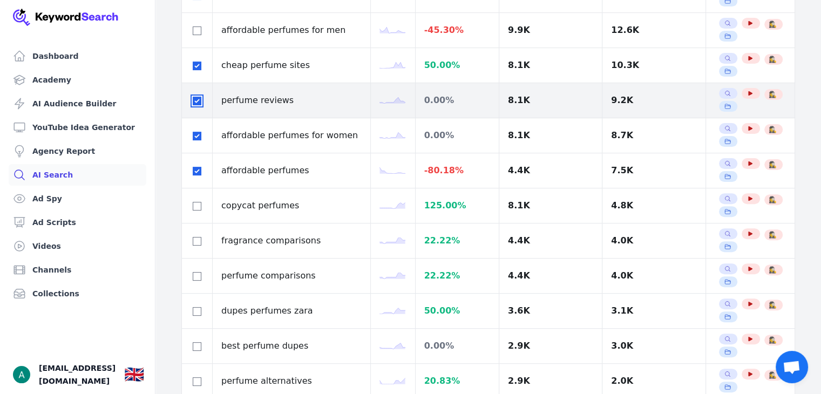
scroll to position [108, 0]
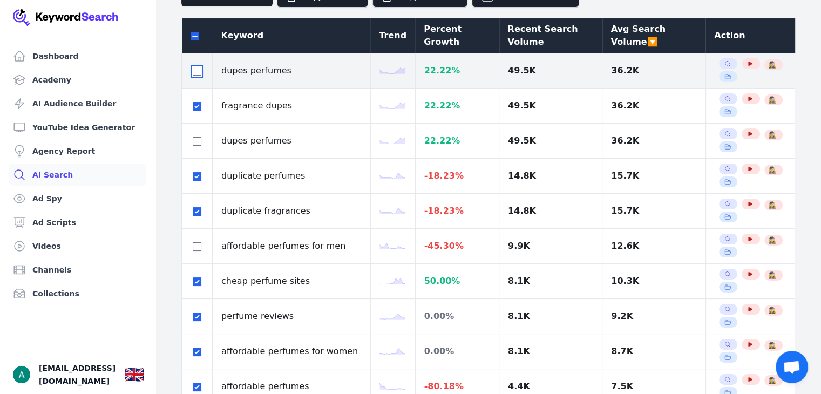
click at [195, 70] on input "checkbox" at bounding box center [197, 71] width 9 height 9
checkbox input "true"
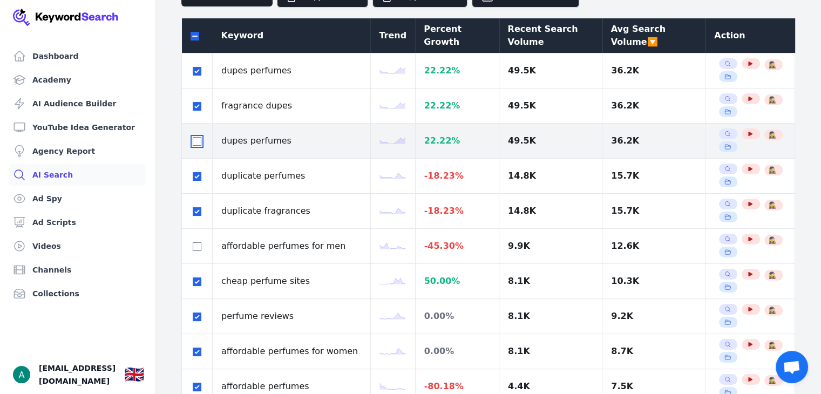
click at [196, 139] on input "checkbox" at bounding box center [197, 141] width 9 height 9
checkbox input "true"
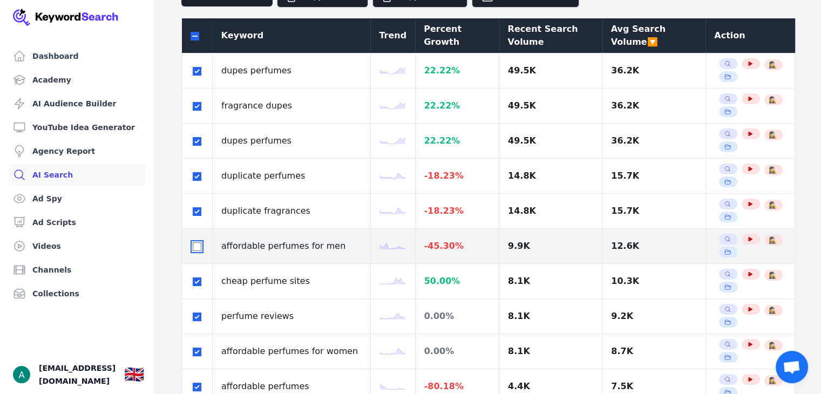
click at [198, 242] on input "checkbox" at bounding box center [197, 246] width 9 height 9
checkbox input "true"
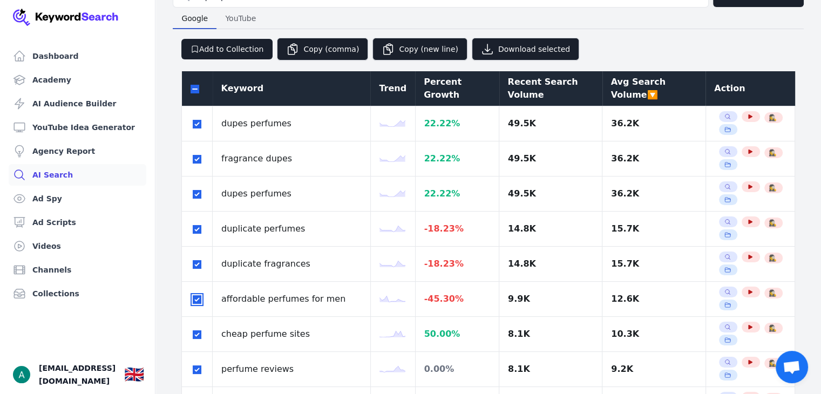
scroll to position [54, 0]
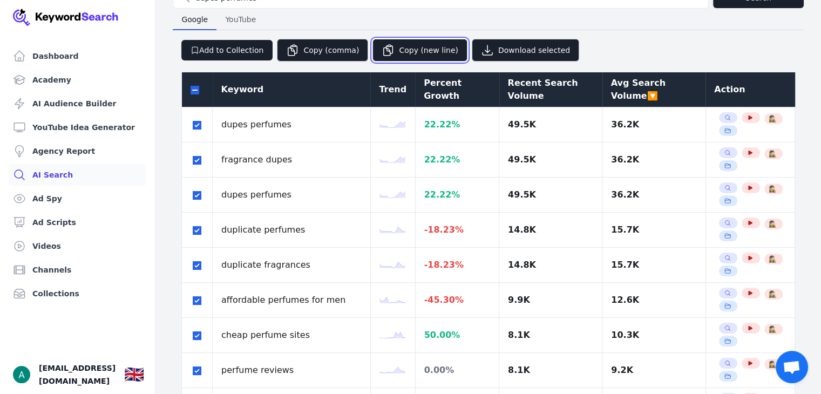
click at [400, 51] on button "Copy (new line)" at bounding box center [419, 50] width 95 height 23
